Goal: Task Accomplishment & Management: Manage account settings

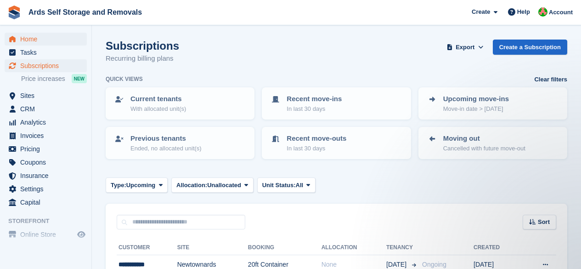
click at [68, 37] on span "Home" at bounding box center [47, 39] width 55 height 13
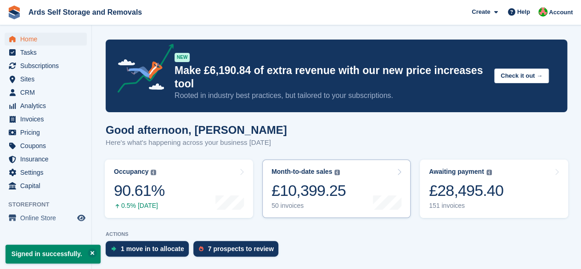
scroll to position [49, 0]
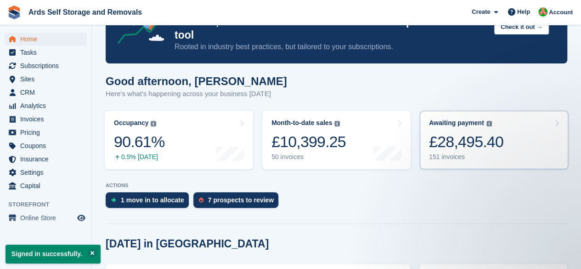
click at [458, 130] on div "Awaiting payment The total outstanding balance on all open invoices. £28,495.40…" at bounding box center [466, 140] width 74 height 42
